Goal: Transaction & Acquisition: Purchase product/service

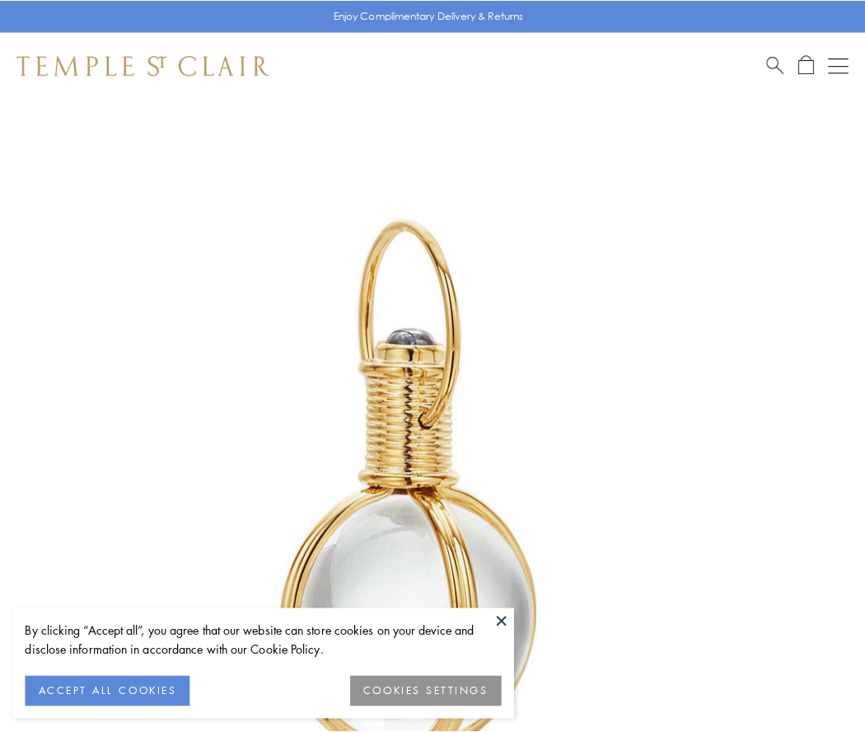
scroll to position [430, 0]
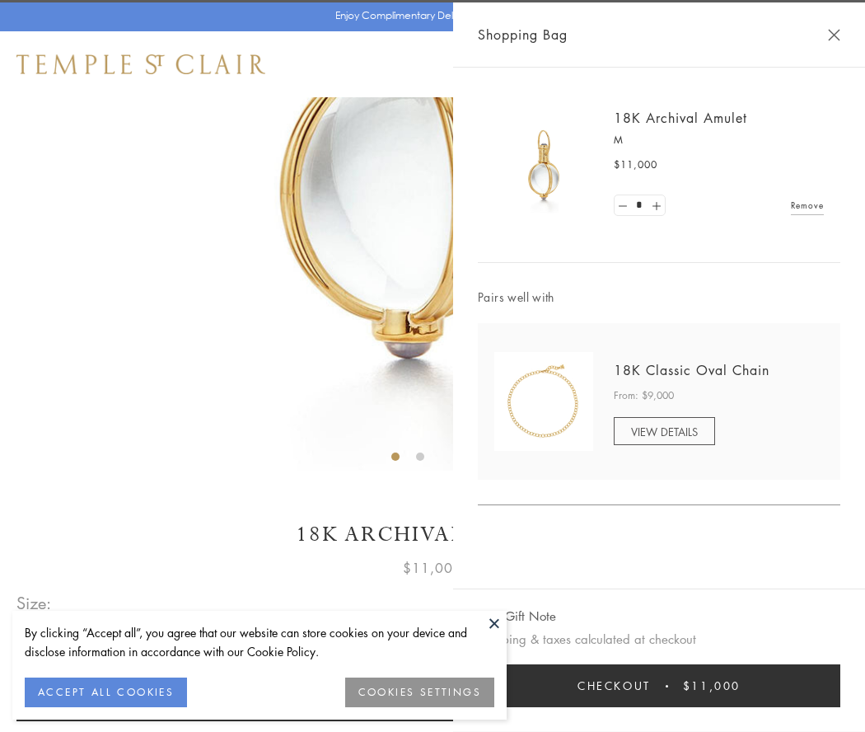
click at [659, 686] on button "Checkout $11,000" at bounding box center [659, 685] width 363 height 43
